Goal: Information Seeking & Learning: Find specific fact

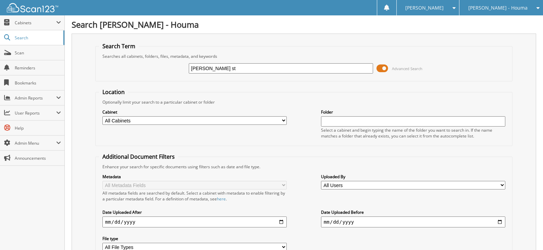
type input "[PERSON_NAME] st"
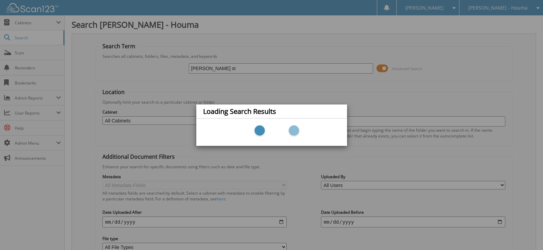
scroll to position [61, 0]
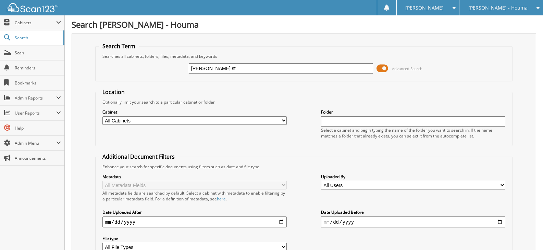
type input "[PERSON_NAME] st"
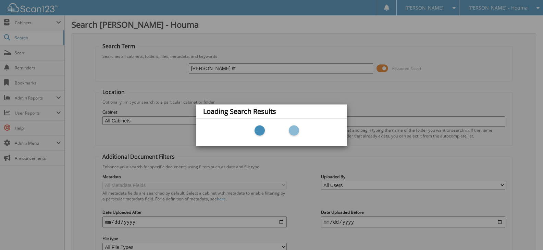
click at [178, 131] on div "Loading Search Results" at bounding box center [271, 125] width 543 height 250
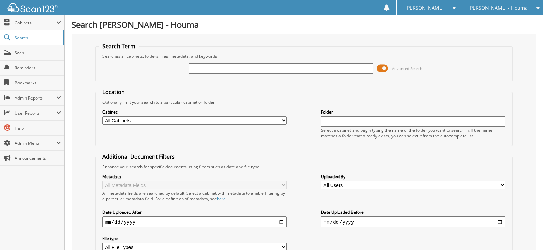
click at [384, 70] on span at bounding box center [382, 68] width 12 height 10
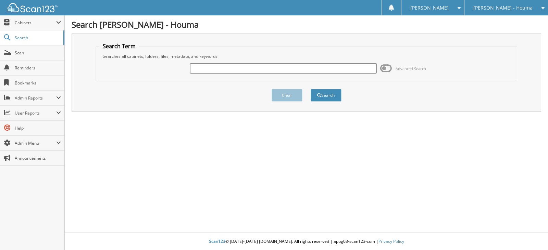
click at [251, 68] on input "text" at bounding box center [283, 68] width 186 height 10
type input "[PERSON_NAME] st"
click at [311, 89] on button "Search" at bounding box center [326, 95] width 31 height 13
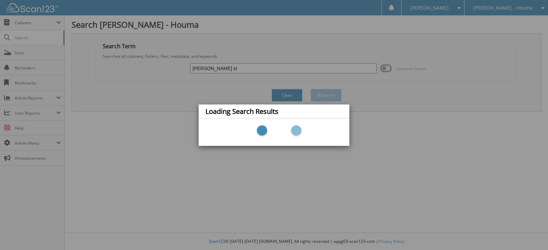
click at [271, 124] on div at bounding box center [273, 132] width 137 height 21
